Goal: Task Accomplishment & Management: Manage account settings

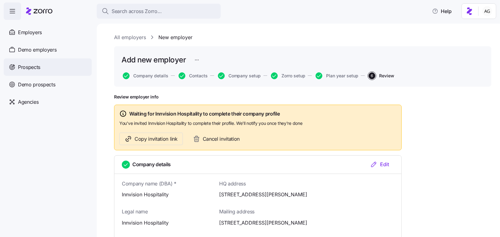
scroll to position [37, 0]
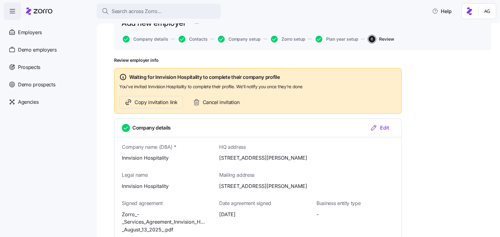
click at [41, 11] on icon at bounding box center [39, 10] width 26 height 7
